Goal: Task Accomplishment & Management: Complete application form

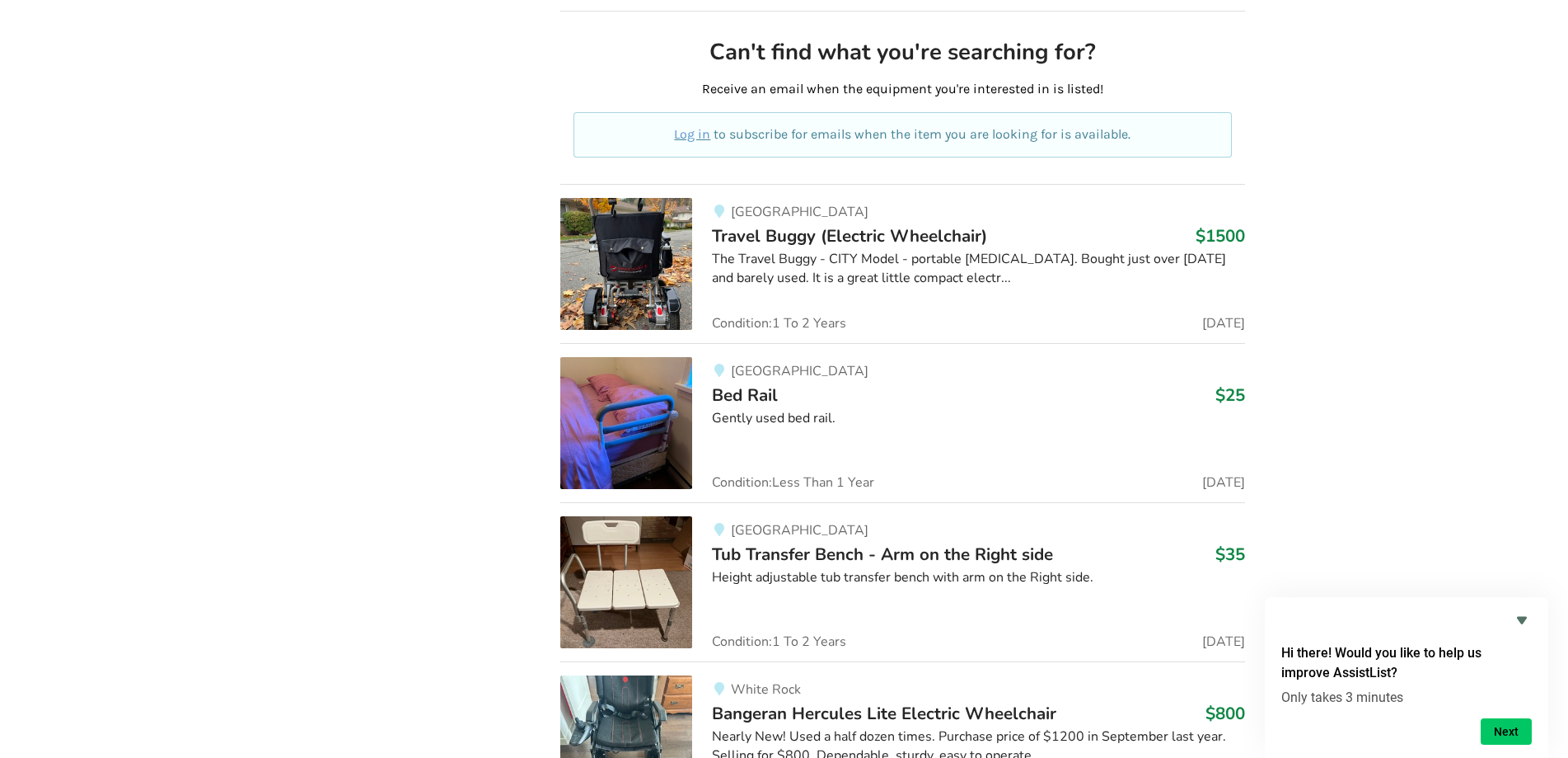
scroll to position [12356, 0]
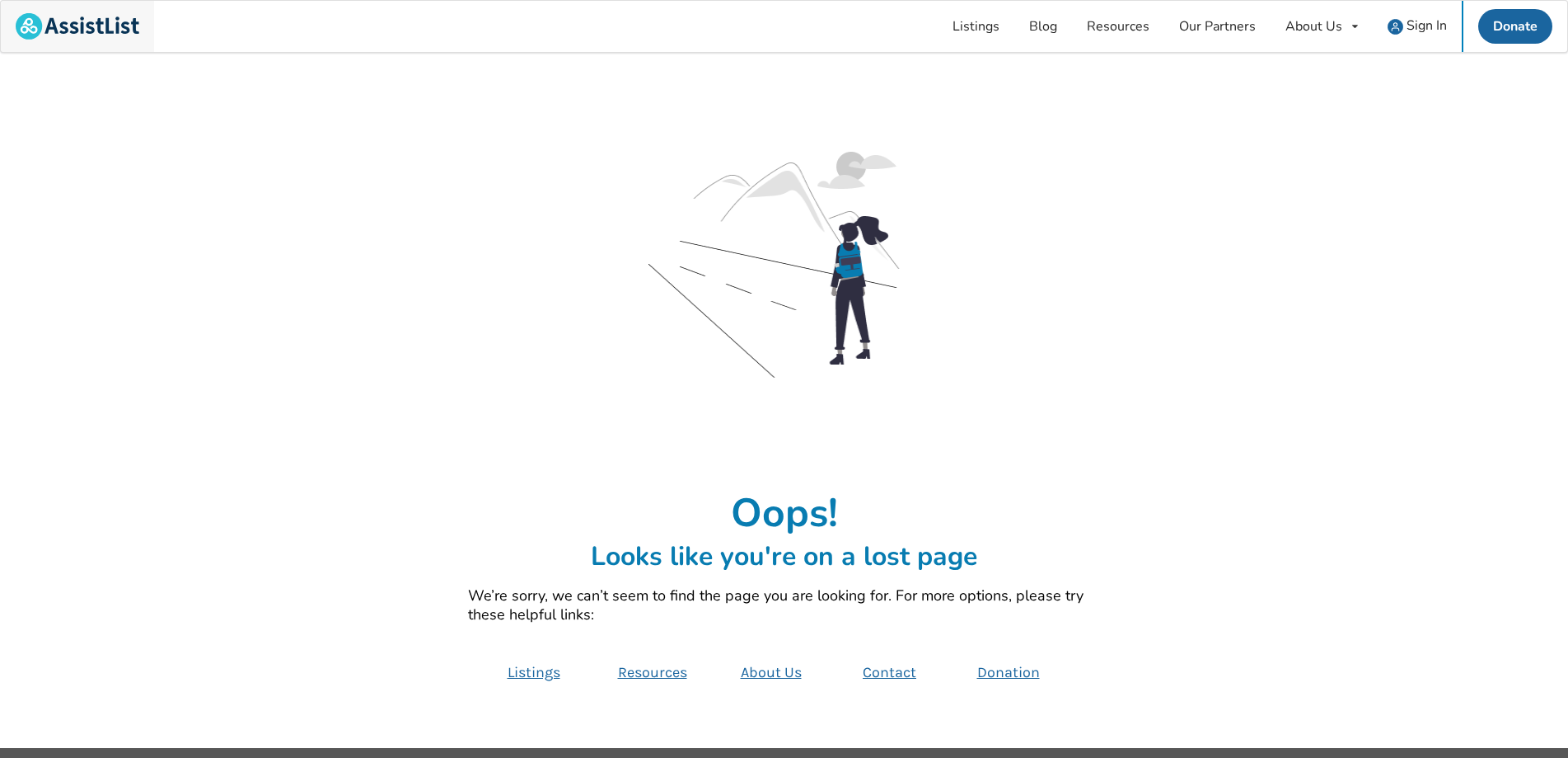
click at [29, 21] on img at bounding box center [77, 26] width 124 height 26
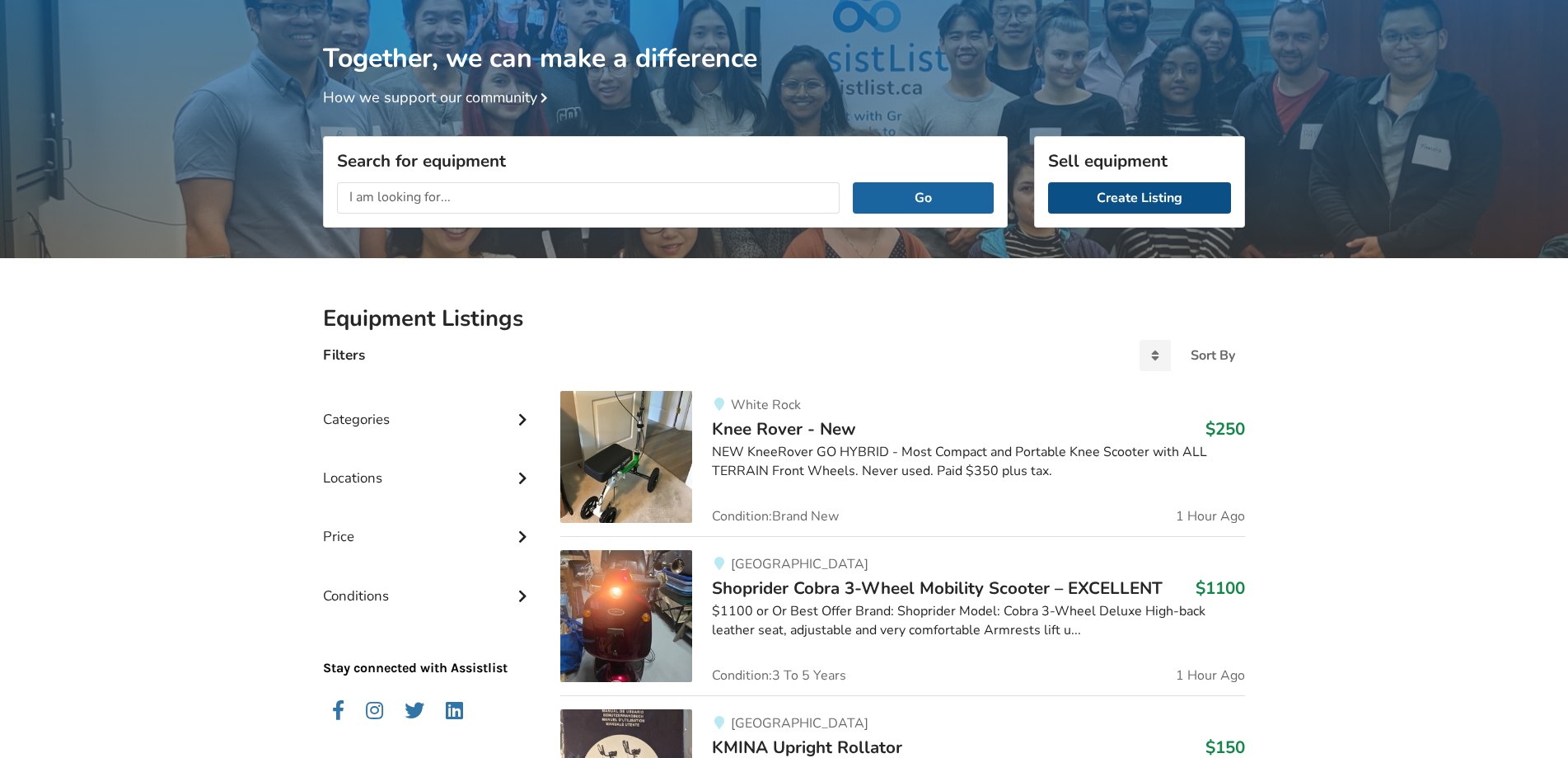
click at [1131, 194] on link "Create Listing" at bounding box center [1140, 198] width 183 height 32
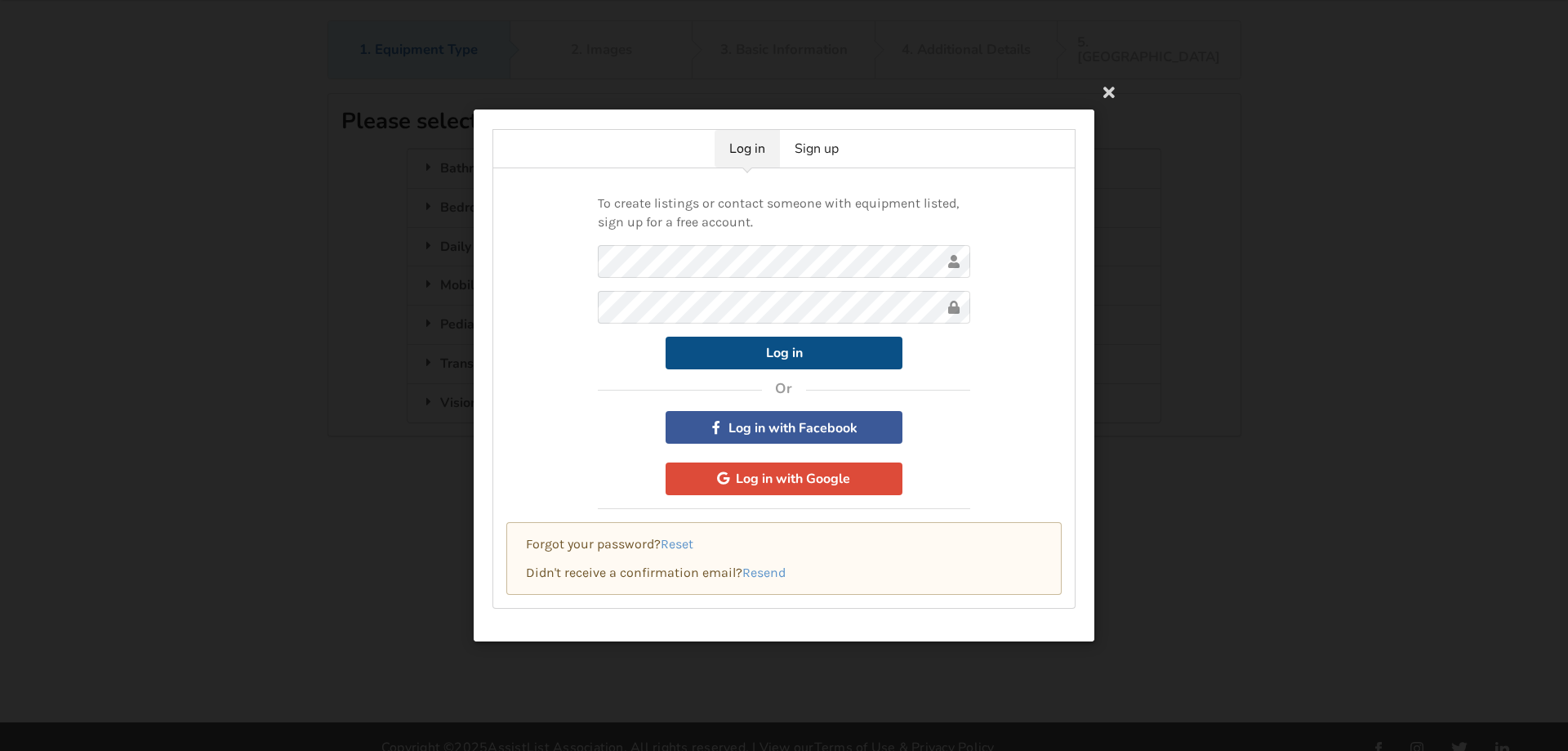
click at [752, 353] on button "Log in" at bounding box center [784, 352] width 237 height 33
click at [760, 350] on button "Log in" at bounding box center [784, 352] width 237 height 33
click at [828, 152] on link "Sign up" at bounding box center [817, 148] width 73 height 37
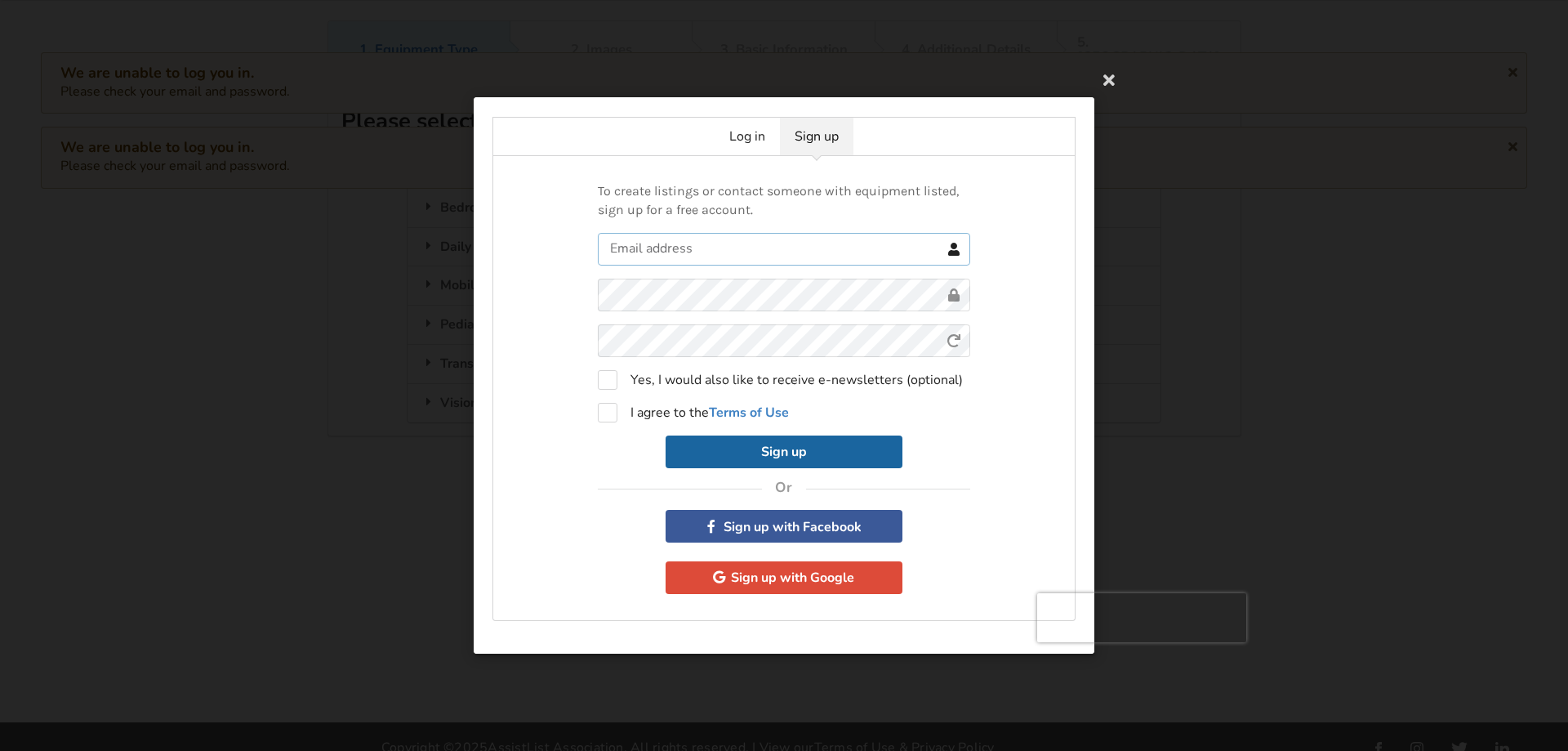
click at [679, 247] on input "text" at bounding box center [784, 249] width 373 height 33
type input "lwduck16@gmail.com"
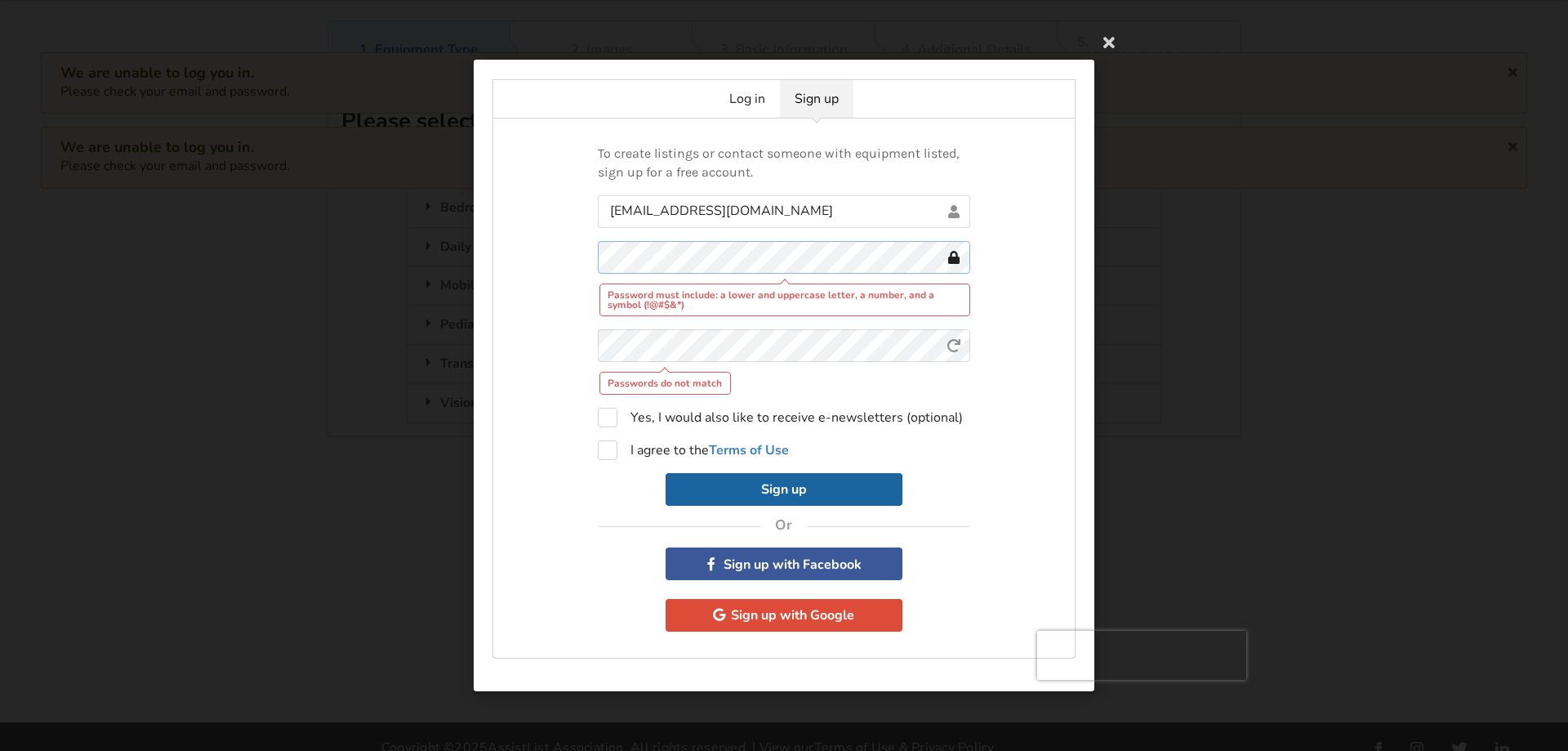
click at [510, 240] on div "To create listings or contact someone with equipment listed, sign up for a free…" at bounding box center [784, 389] width 584 height 540
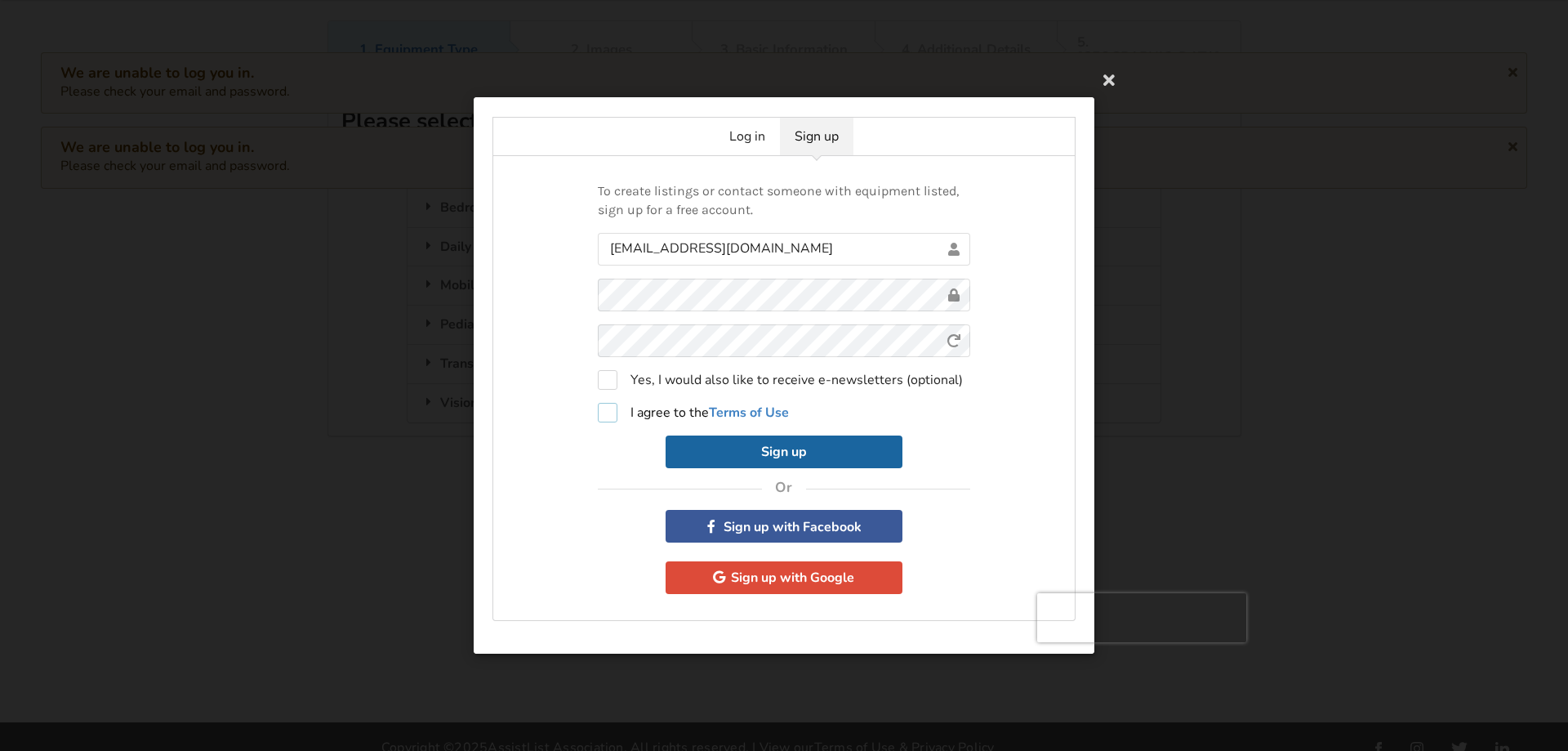
click at [609, 409] on label "I agree to the Terms of Use" at bounding box center [693, 412] width 191 height 20
checkbox input "true"
click at [740, 452] on button "Sign up" at bounding box center [784, 452] width 237 height 33
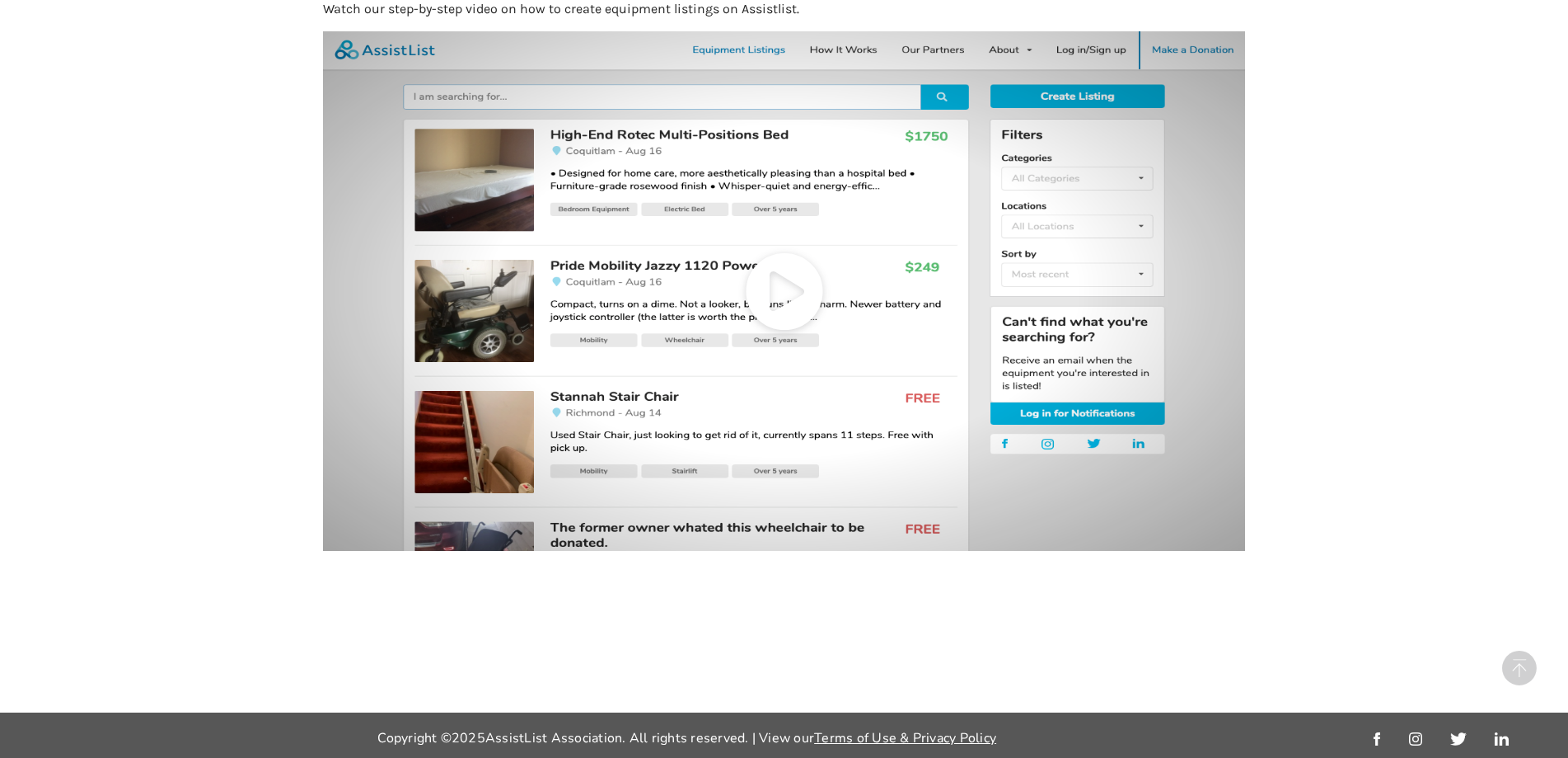
scroll to position [693, 0]
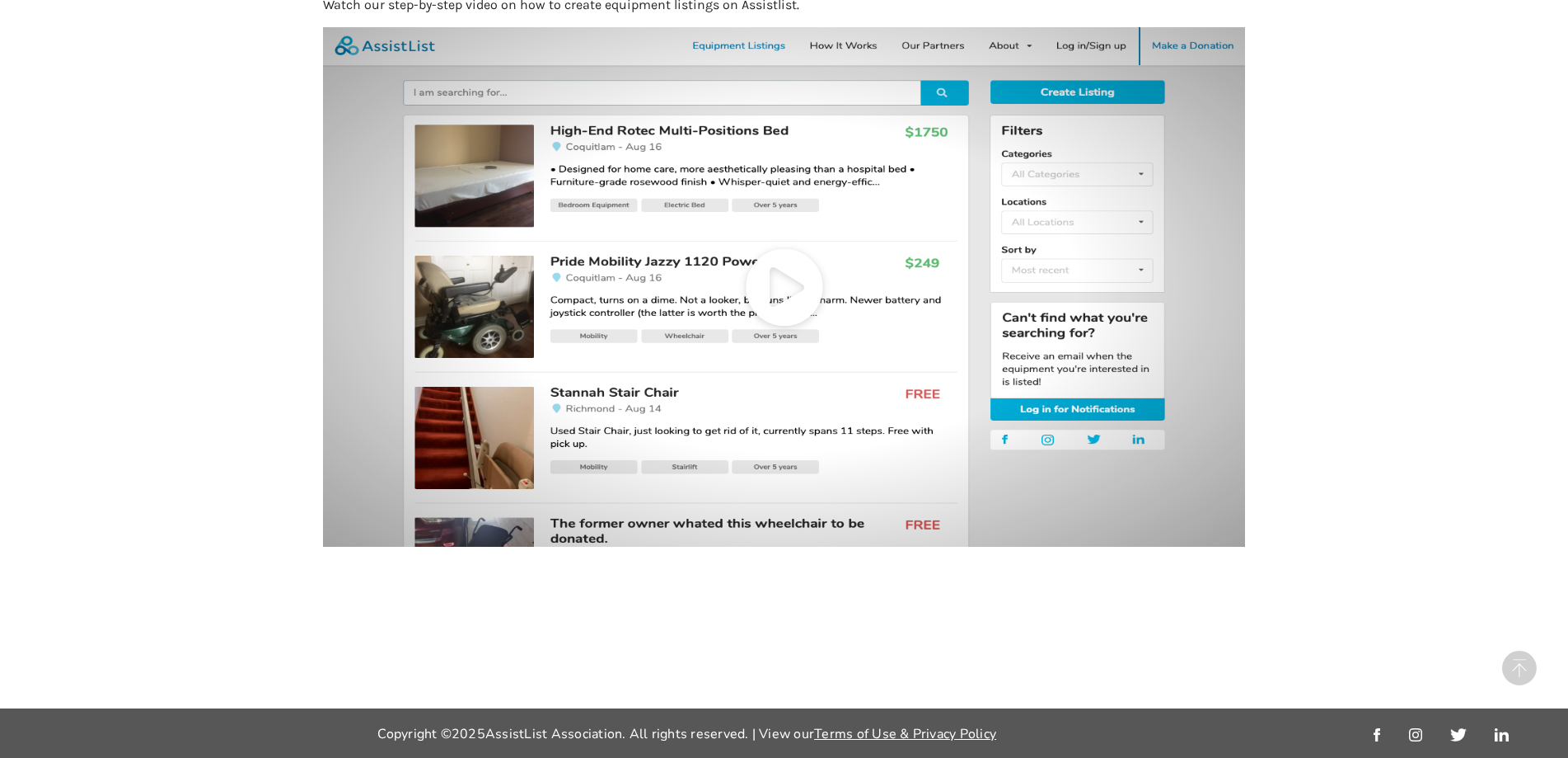
click at [784, 288] on icon at bounding box center [784, 287] width 922 height 519
